Goal: Task Accomplishment & Management: Manage account settings

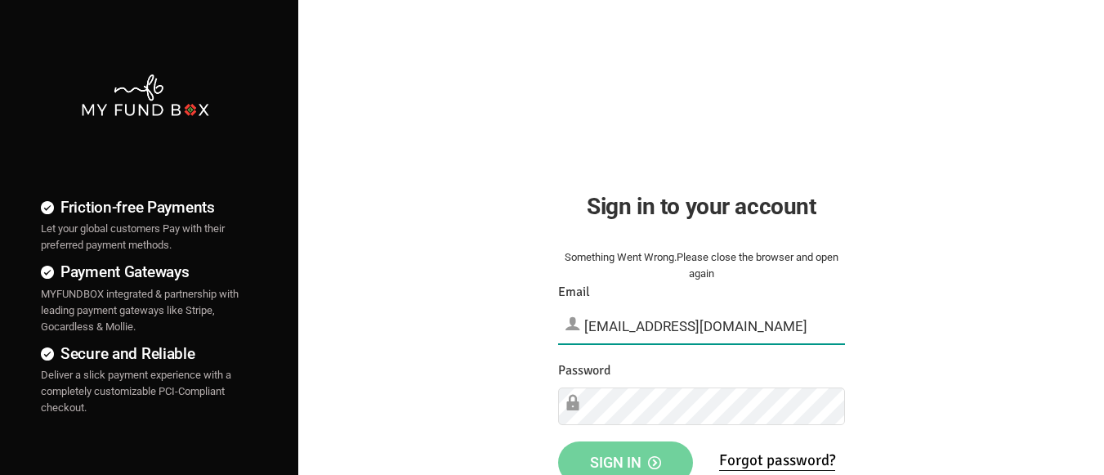
type input "[EMAIL_ADDRESS][DOMAIN_NAME]"
click at [625, 457] on span "Sign in" at bounding box center [625, 462] width 71 height 17
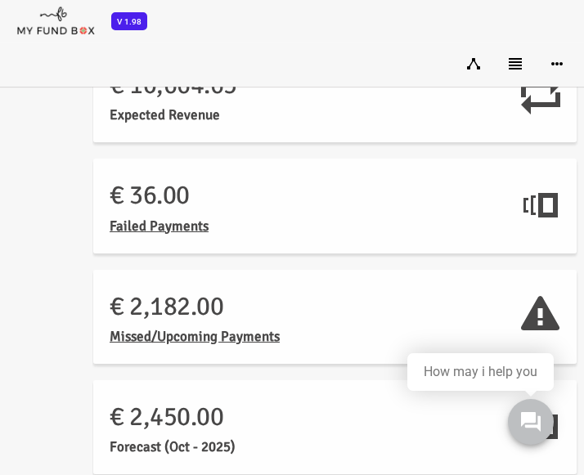
click at [518, 63] on icon at bounding box center [514, 63] width 13 height 13
